Goal: Task Accomplishment & Management: Manage account settings

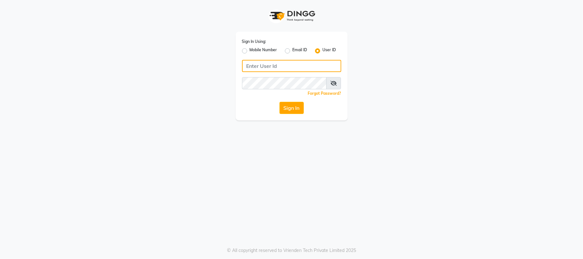
click at [297, 72] on input "Username" at bounding box center [291, 66] width 99 height 12
click at [297, 70] on input "Username" at bounding box center [291, 66] width 99 height 12
type input "E"
type input "e3554-01"
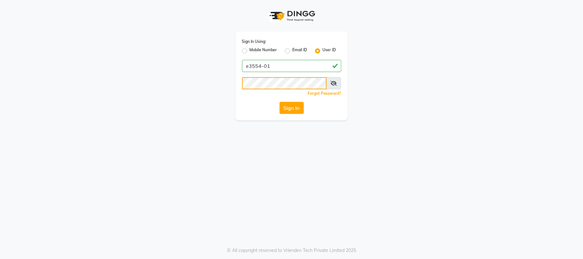
click at [280, 102] on button "Sign In" at bounding box center [292, 108] width 24 height 12
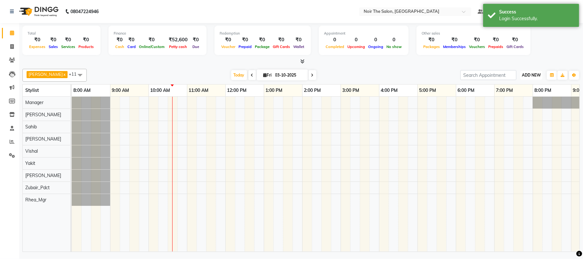
click at [532, 72] on button "ADD NEW Toggle Dropdown" at bounding box center [531, 75] width 22 height 9
click at [519, 103] on link "Add Expense" at bounding box center [517, 104] width 51 height 8
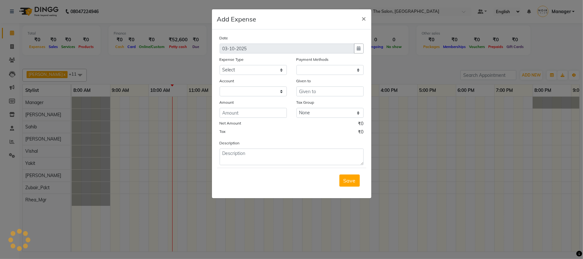
select select "1"
select select "7157"
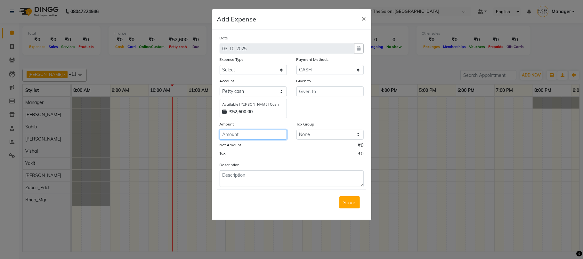
click at [221, 133] on input "number" at bounding box center [253, 135] width 67 height 10
type input "70"
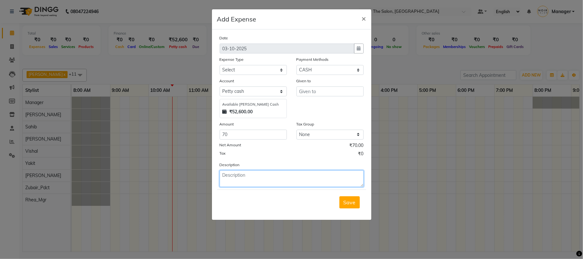
click at [246, 172] on textarea at bounding box center [292, 178] width 144 height 17
type textarea "c"
type textarea "CUTTING SHEETS"
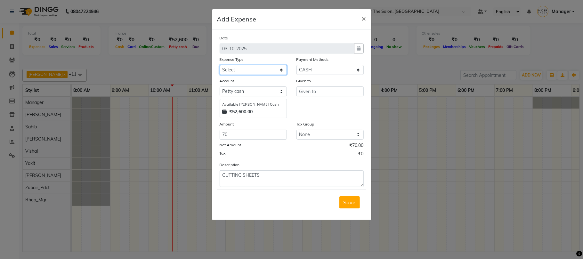
click at [249, 69] on select "Select Accommodation Aesthetics Bank Deposit BLINKIT Cash Handover Client Refun…" at bounding box center [253, 70] width 67 height 10
click at [220, 65] on select "Select Accommodation Aesthetics Bank Deposit BLINKIT Cash Handover Client Refun…" at bounding box center [253, 70] width 67 height 10
select select "23704"
type input "Counter_Sales"
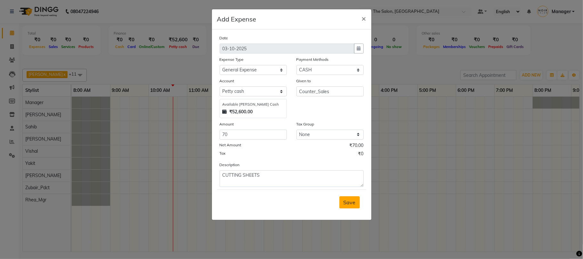
click at [349, 205] on span "Save" at bounding box center [350, 202] width 12 height 6
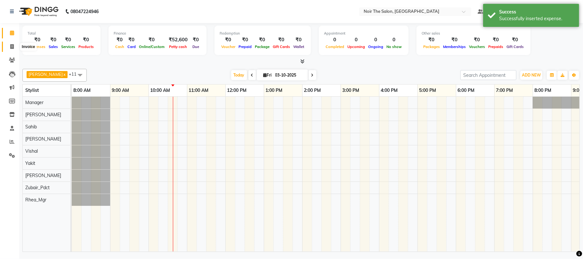
click at [15, 49] on span at bounding box center [11, 46] width 11 height 7
select select "8026"
select select "service"
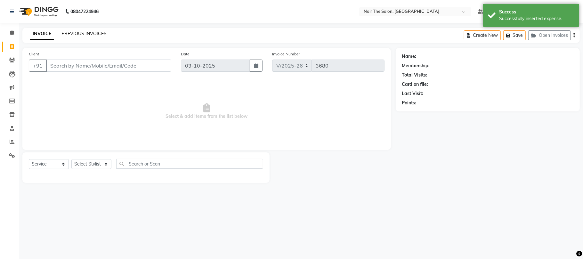
click at [79, 31] on link "PREVIOUS INVOICES" at bounding box center [83, 34] width 45 height 6
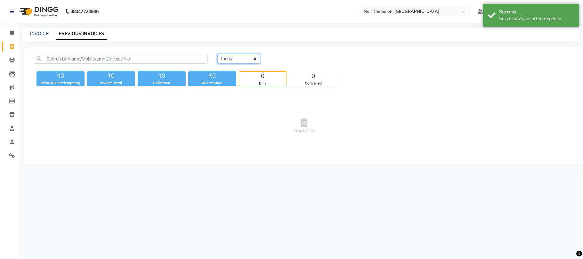
drag, startPoint x: 246, startPoint y: 57, endPoint x: 246, endPoint y: 63, distance: 6.1
click at [246, 57] on select "[DATE] [DATE] Custom Range" at bounding box center [238, 59] width 43 height 10
select select "[DATE]"
click at [217, 54] on select "[DATE] [DATE] Custom Range" at bounding box center [238, 59] width 43 height 10
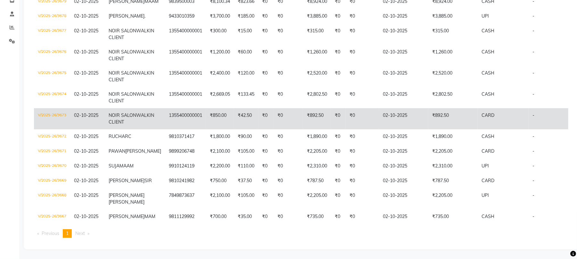
scroll to position [200, 0]
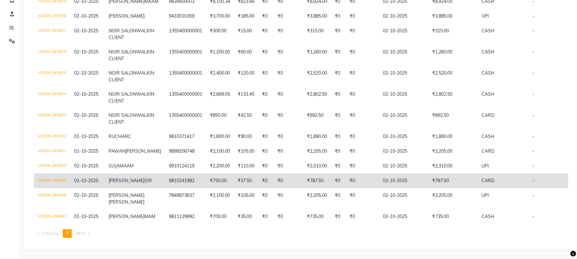
click at [47, 174] on td "V/2025-26/3669" at bounding box center [52, 181] width 36 height 15
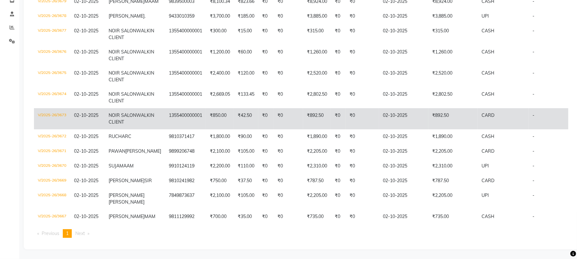
click at [95, 112] on span "02-10-2025" at bounding box center [86, 115] width 24 height 6
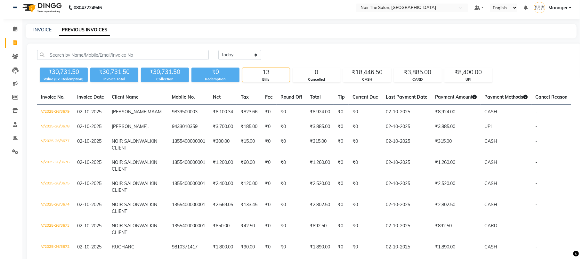
scroll to position [0, 0]
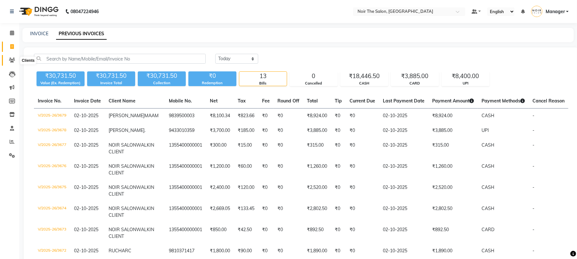
click at [12, 61] on icon at bounding box center [12, 60] width 6 height 5
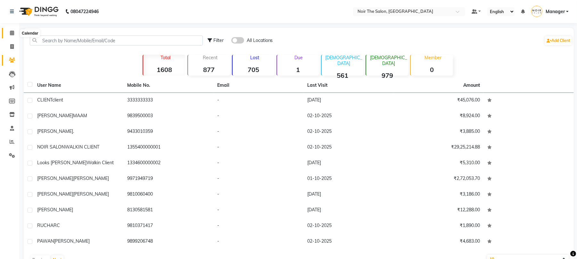
click at [7, 33] on span at bounding box center [11, 32] width 11 height 7
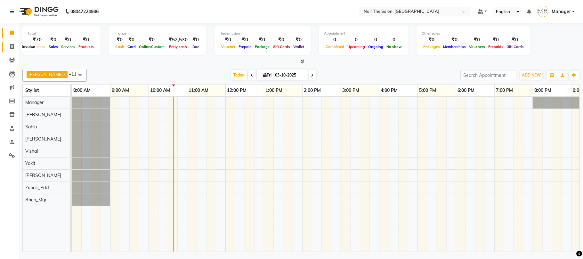
click at [12, 43] on span at bounding box center [11, 46] width 11 height 7
select select "8026"
select select "service"
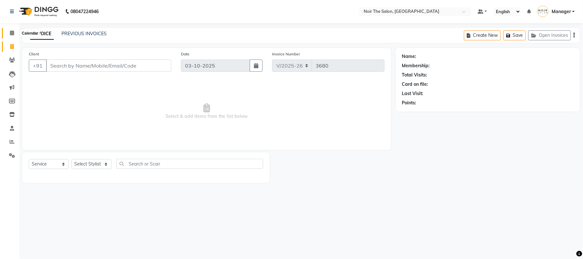
click at [12, 35] on icon at bounding box center [12, 32] width 4 height 5
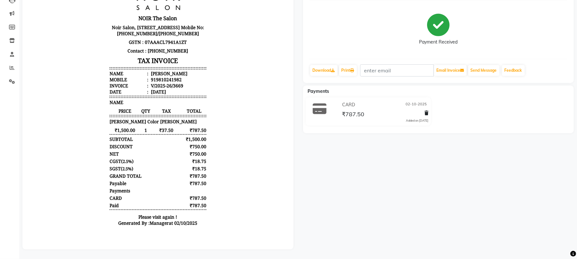
scroll to position [80, 0]
